Goal: Information Seeking & Learning: Learn about a topic

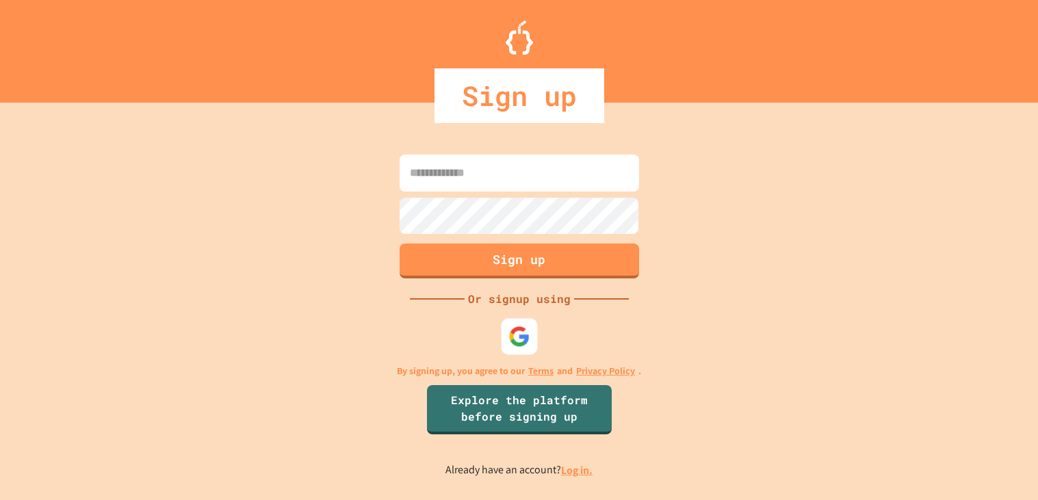
click at [531, 342] on div at bounding box center [519, 337] width 36 height 36
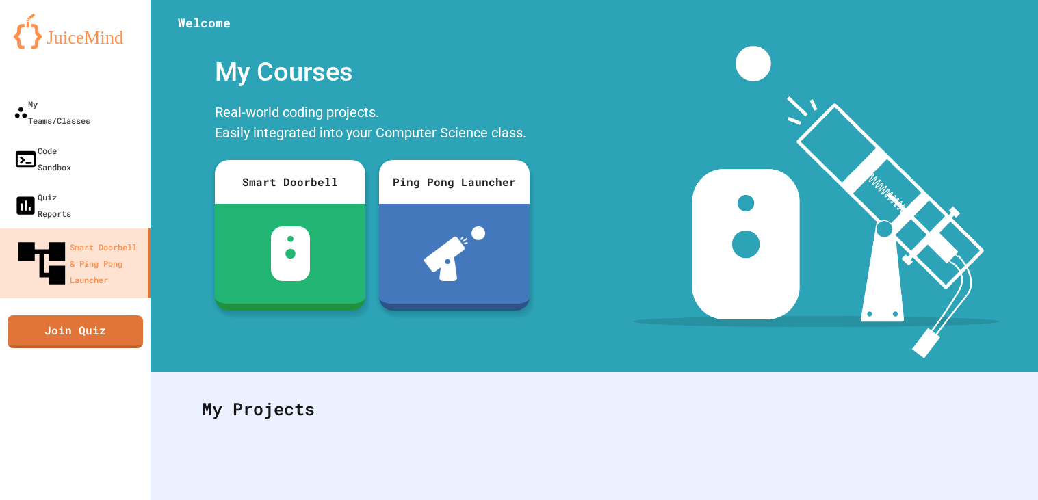
click at [597, 214] on div at bounding box center [817, 202] width 444 height 313
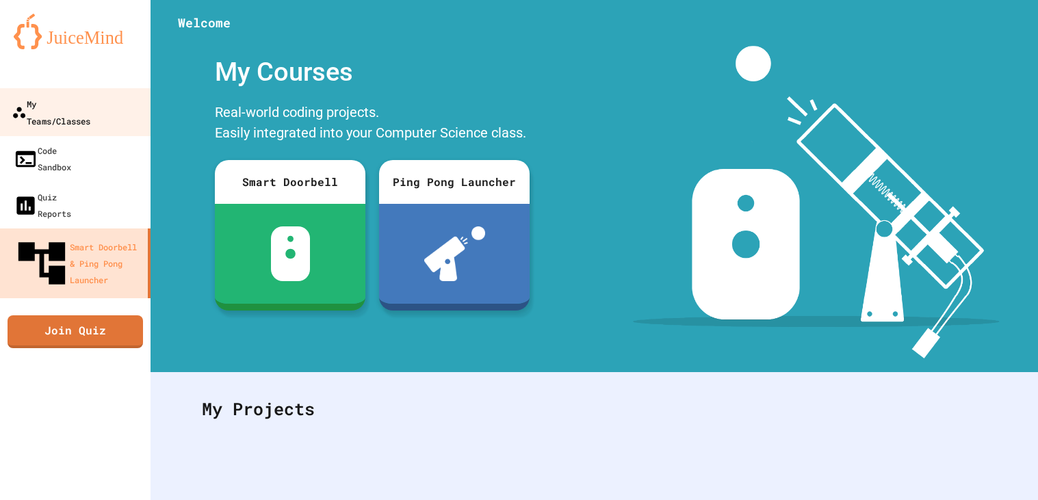
click at [59, 108] on div "My Teams/Classes" at bounding box center [51, 112] width 79 height 34
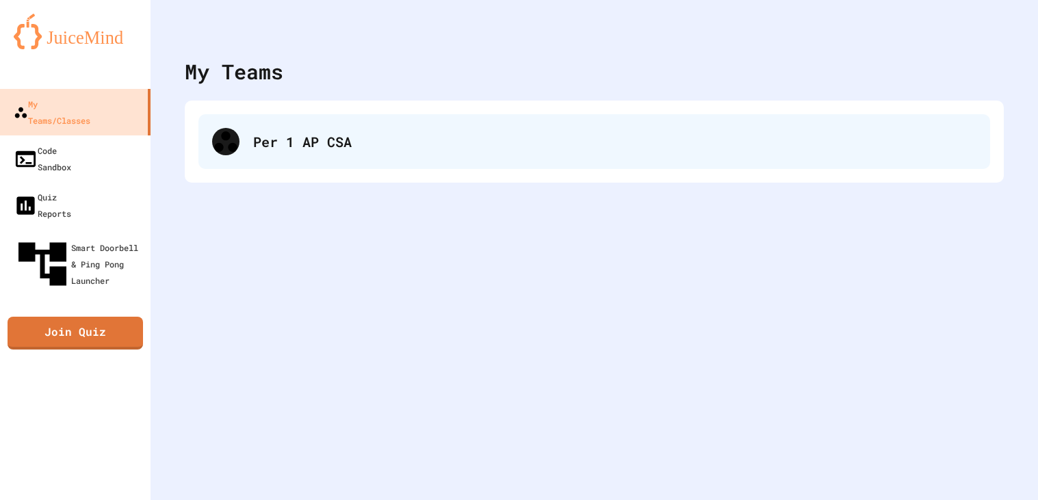
click at [231, 134] on icon at bounding box center [225, 141] width 27 height 27
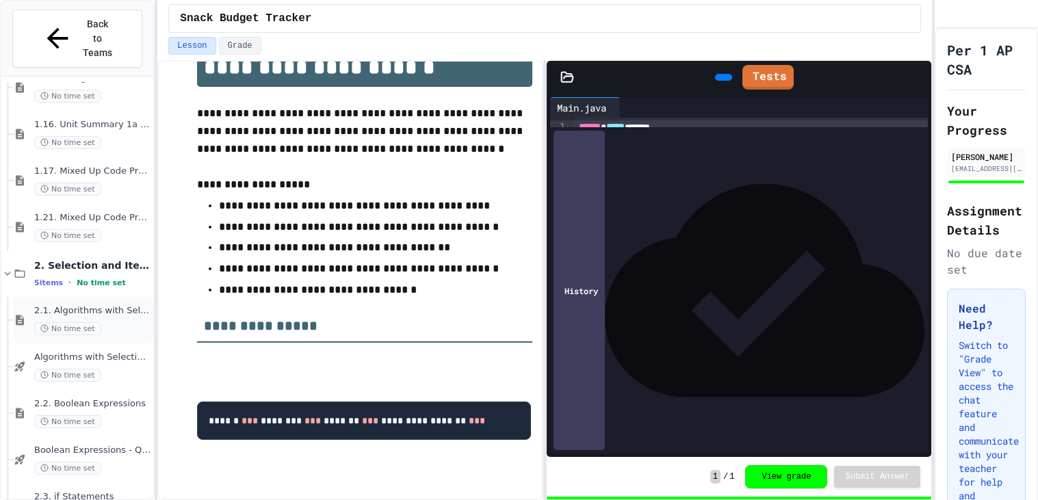
scroll to position [487, 0]
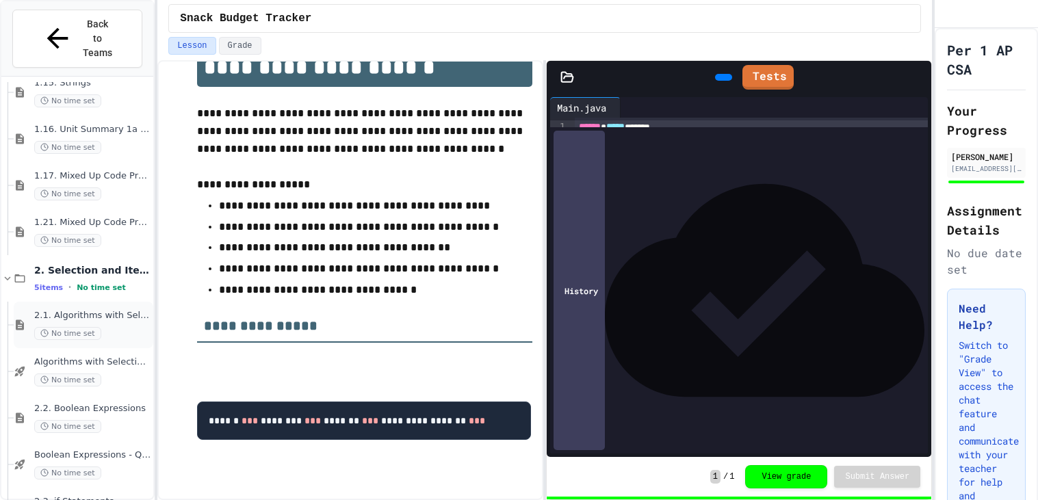
click at [129, 310] on span "2.1. Algorithms with Selection and Repetition" at bounding box center [92, 316] width 116 height 12
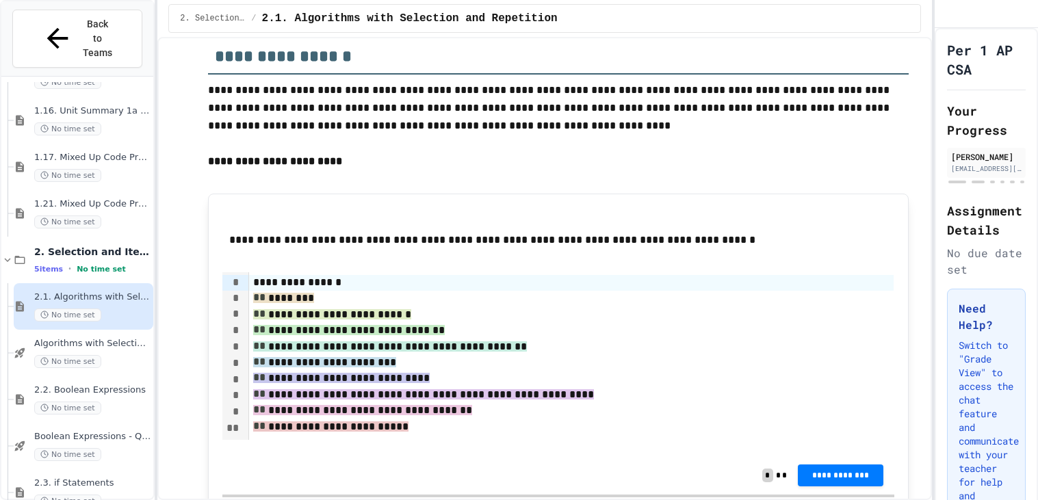
scroll to position [381, 0]
